Goal: Task Accomplishment & Management: Manage account settings

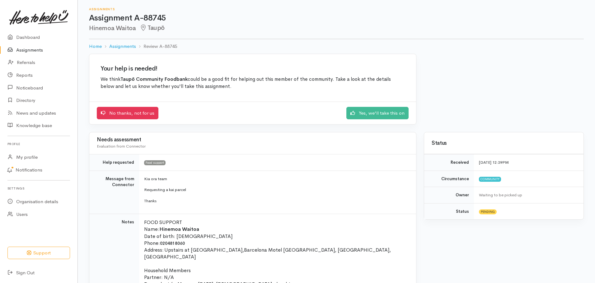
click at [383, 111] on link "Yes, we'll take this on" at bounding box center [377, 112] width 62 height 13
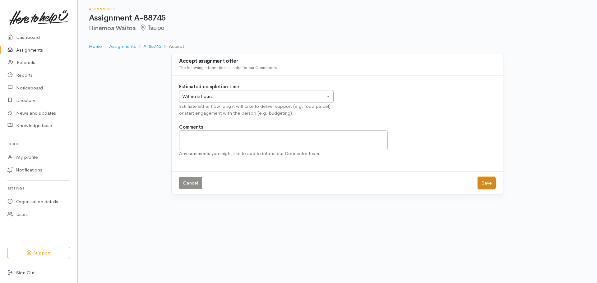
click at [488, 185] on button "Save" at bounding box center [487, 183] width 18 height 13
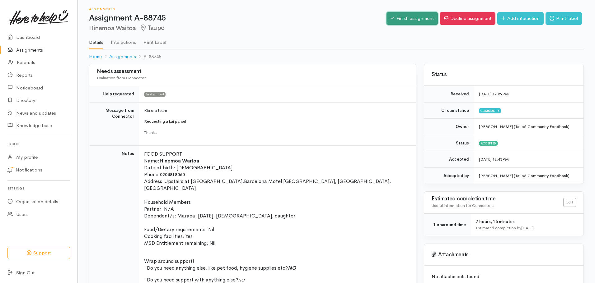
click at [407, 21] on link "Finish assignment" at bounding box center [411, 18] width 51 height 13
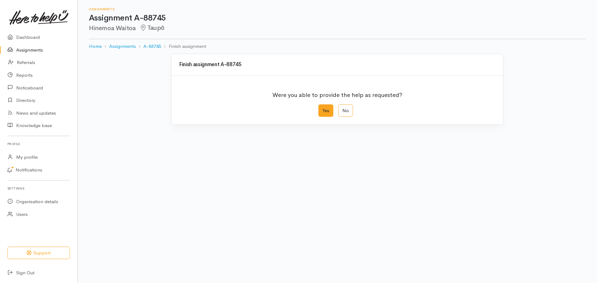
click at [326, 112] on label "Yes" at bounding box center [326, 111] width 15 height 13
click at [323, 109] on input "Yes" at bounding box center [321, 107] width 4 height 4
radio input "true"
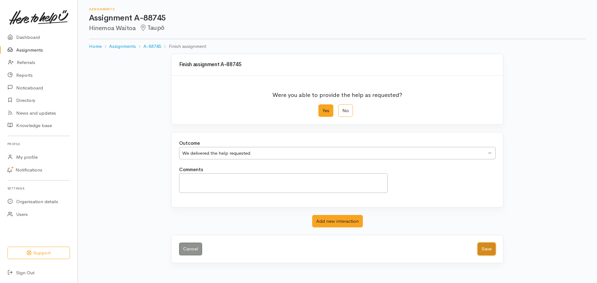
click at [488, 251] on button "Save" at bounding box center [487, 249] width 18 height 13
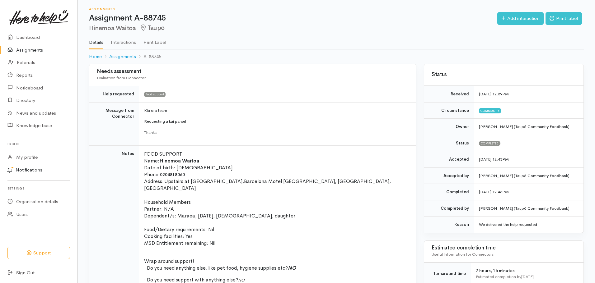
click at [37, 169] on link "Notifications" at bounding box center [37, 170] width 79 height 13
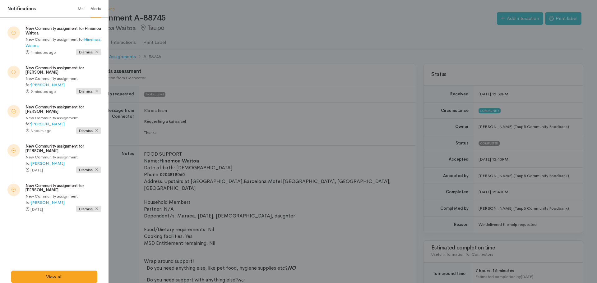
click at [65, 222] on div "New Community assignment for Hinemoa Waitoa 4 minutes ago 9 minutes ago" at bounding box center [54, 144] width 109 height 253
click at [334, 27] on div at bounding box center [298, 141] width 597 height 283
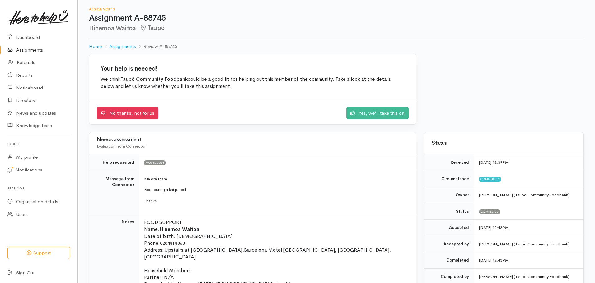
click at [36, 49] on link "Assignments" at bounding box center [38, 50] width 77 height 13
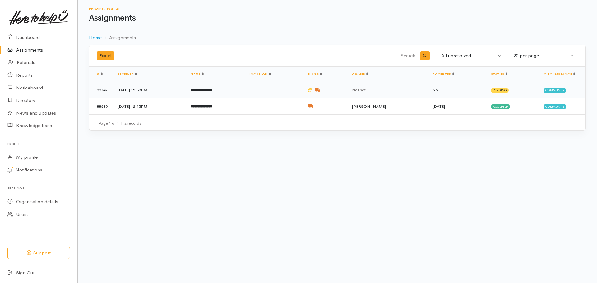
click at [244, 94] on td "**********" at bounding box center [215, 90] width 58 height 16
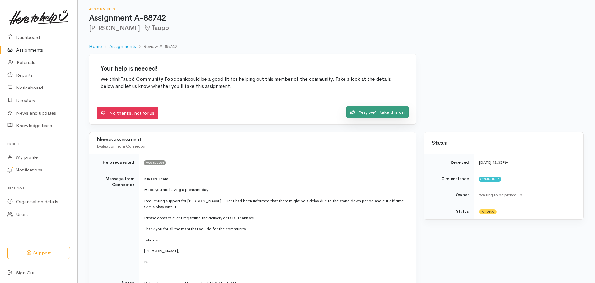
click at [390, 110] on link "Yes, we'll take this on" at bounding box center [377, 112] width 62 height 13
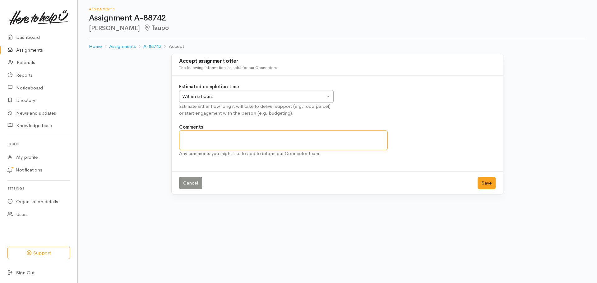
click at [215, 141] on textarea "Comments" at bounding box center [283, 141] width 209 height 20
type textarea "T"
type textarea "W"
click at [458, 180] on div "Cancel Save" at bounding box center [338, 183] width 332 height 23
click at [255, 141] on textarea "taken tpo Taupo Budget" at bounding box center [283, 141] width 209 height 20
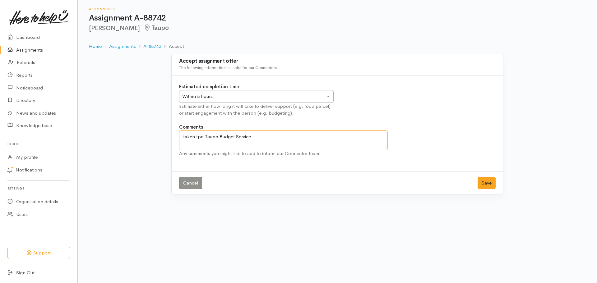
click at [185, 137] on textarea "taken tpo Taupo Budget Service" at bounding box center [283, 141] width 209 height 20
click at [270, 138] on textarea "Taken tpo Taupo Budget Service" at bounding box center [283, 141] width 209 height 20
type textarea "Taken tpo Taupo Budget Service for client to pickup"
click at [486, 182] on button "Save" at bounding box center [487, 183] width 18 height 13
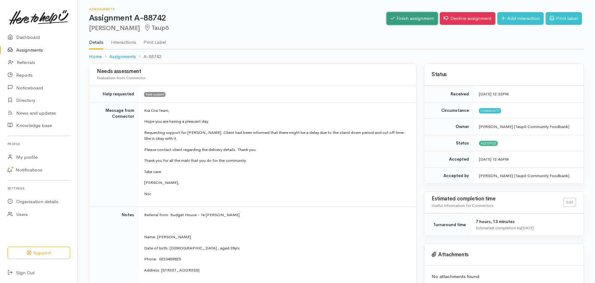
click at [416, 16] on link "Finish assignment" at bounding box center [411, 18] width 51 height 13
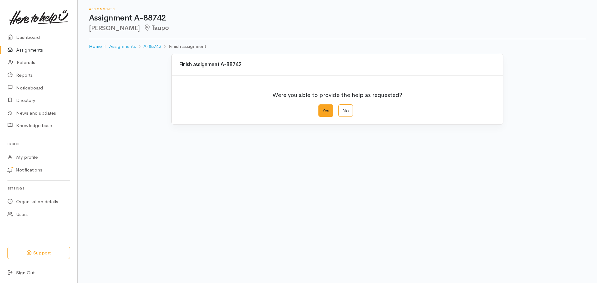
click at [326, 114] on label "Yes" at bounding box center [326, 111] width 15 height 13
click at [323, 109] on input "Yes" at bounding box center [321, 107] width 4 height 4
radio input "true"
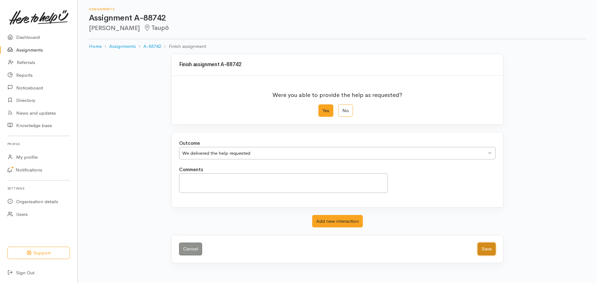
click at [488, 249] on button "Save" at bounding box center [487, 249] width 18 height 13
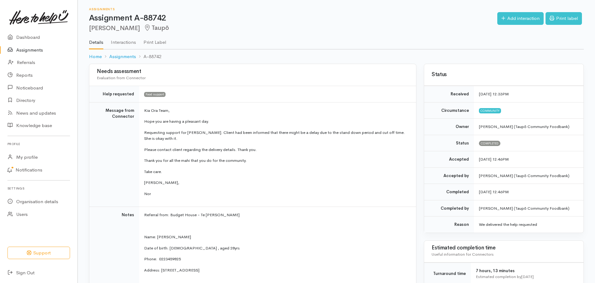
click at [39, 49] on link "Assignments" at bounding box center [38, 50] width 77 height 13
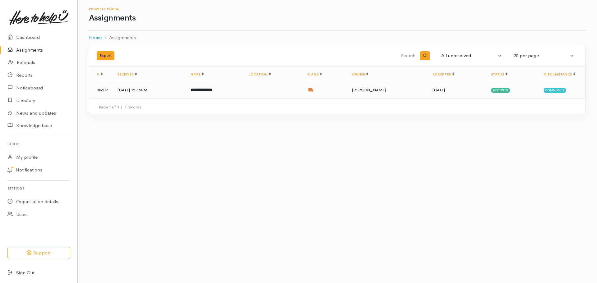
click at [294, 91] on td at bounding box center [273, 90] width 59 height 16
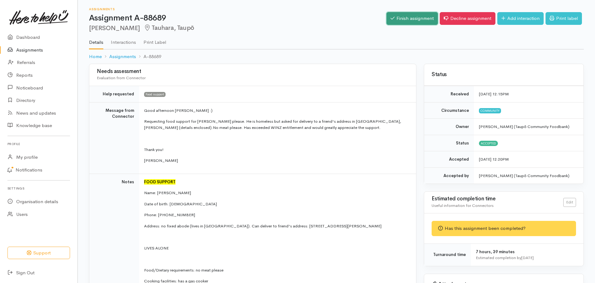
click at [408, 18] on link "Finish assignment" at bounding box center [411, 18] width 51 height 13
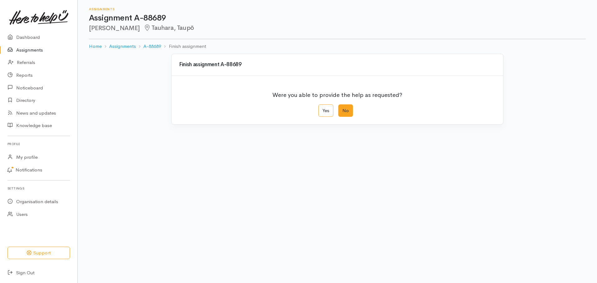
click at [343, 112] on label "No" at bounding box center [346, 111] width 15 height 13
click at [343, 109] on input "No" at bounding box center [341, 107] width 4 height 4
radio input "true"
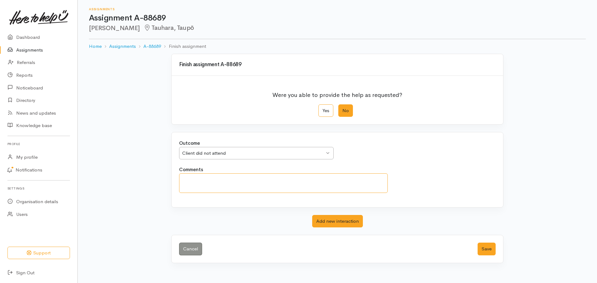
click at [189, 184] on textarea "Comments" at bounding box center [283, 184] width 209 height 20
type textarea "5 phone calls made from Awhina Staff-no answer"
click at [490, 250] on button "Save" at bounding box center [487, 249] width 18 height 13
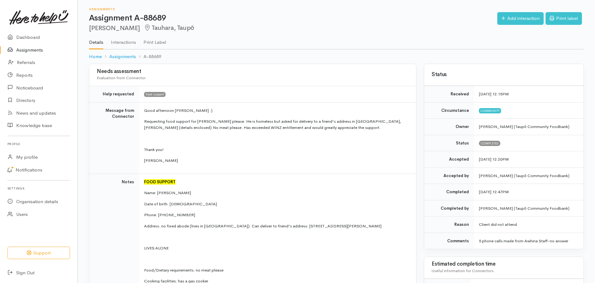
click at [38, 49] on link "Assignments" at bounding box center [38, 50] width 77 height 13
